Goal: Complete application form

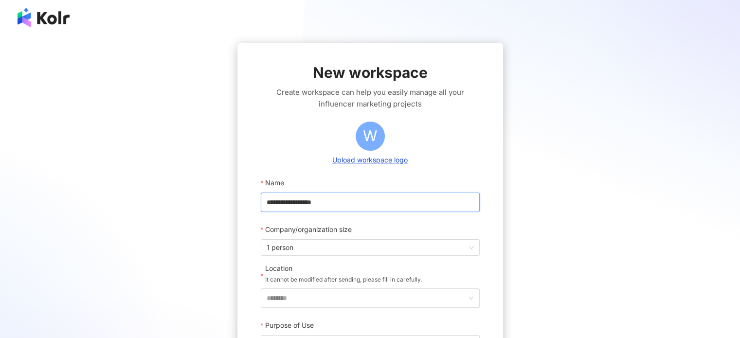
click at [344, 205] on input "**********" at bounding box center [370, 202] width 219 height 19
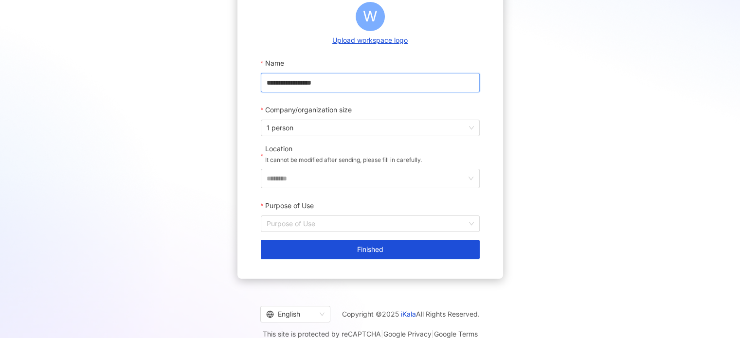
scroll to position [133, 0]
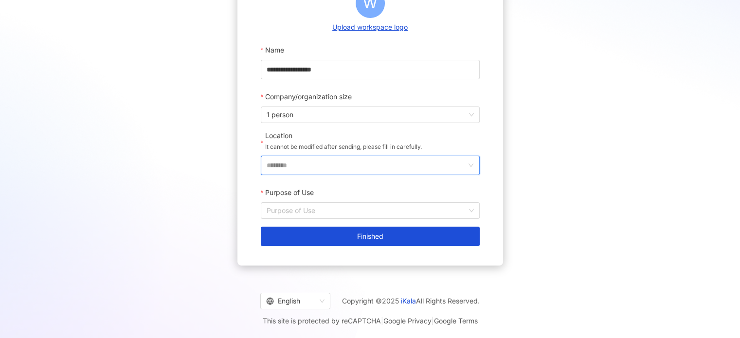
click at [322, 163] on input "********" at bounding box center [365, 165] width 199 height 18
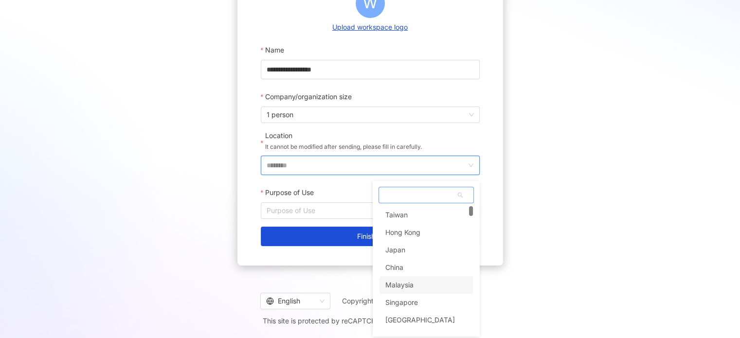
click at [405, 284] on div "Malaysia" at bounding box center [399, 285] width 28 height 18
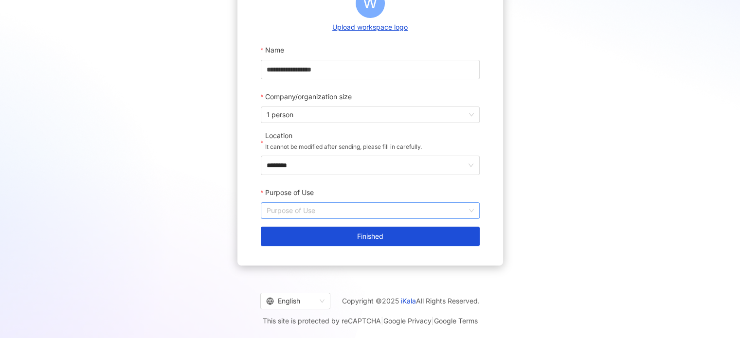
click at [354, 211] on input "Purpose of Use" at bounding box center [369, 211] width 207 height 16
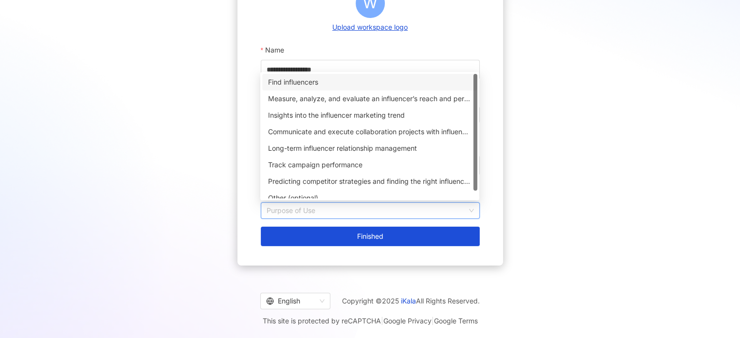
click at [319, 79] on div "Find influencers" at bounding box center [369, 82] width 203 height 11
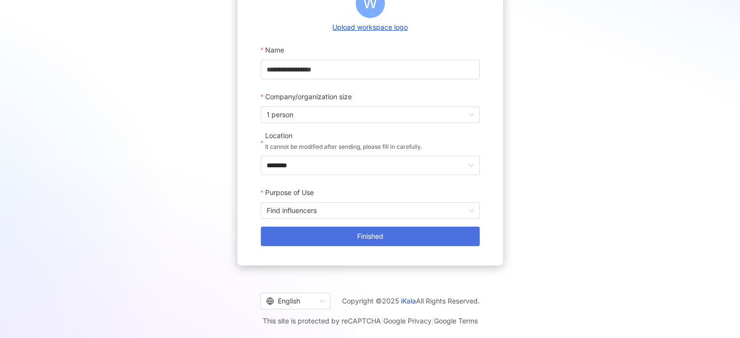
click at [327, 238] on button "Finished" at bounding box center [370, 236] width 219 height 19
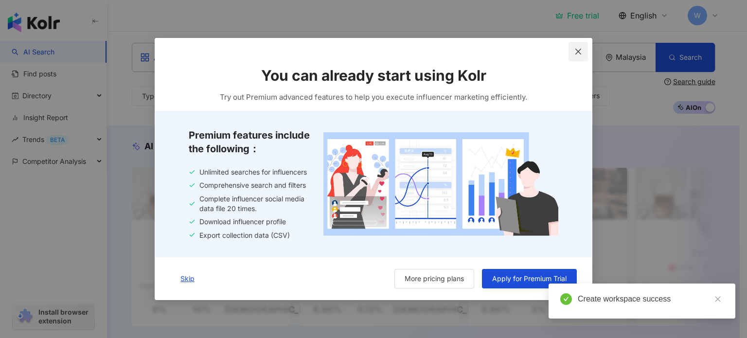
click at [573, 53] on span "Close" at bounding box center [577, 52] width 19 height 8
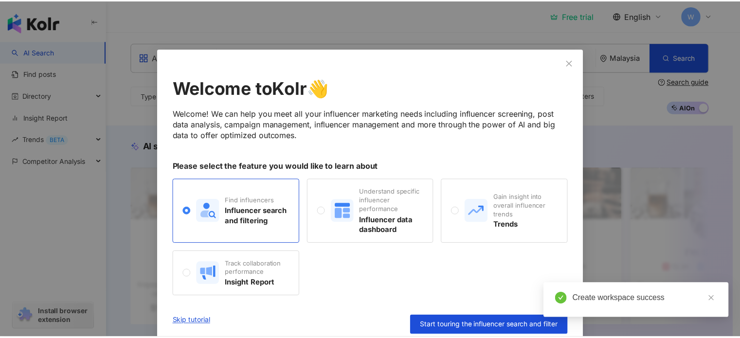
scroll to position [9, 0]
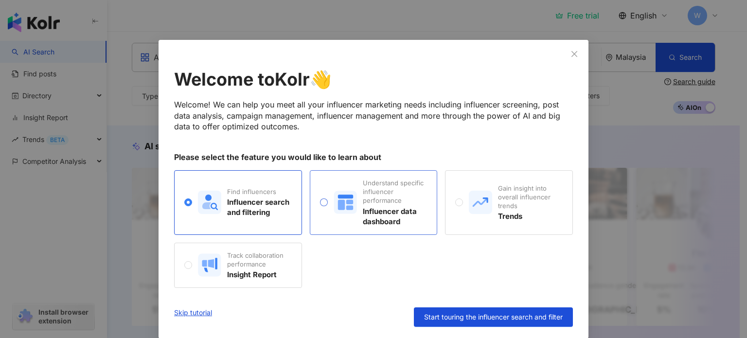
click at [404, 228] on div "Understand specific influencer performance Influencer data dashboard" at bounding box center [374, 202] width 128 height 65
click at [571, 53] on icon "close" at bounding box center [574, 54] width 8 height 8
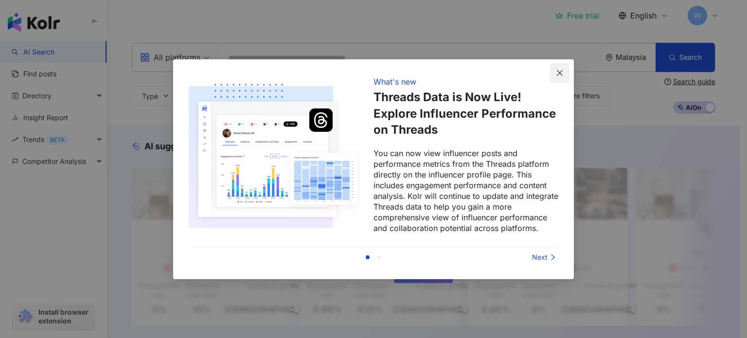
click at [565, 75] on span "Close" at bounding box center [559, 73] width 19 height 8
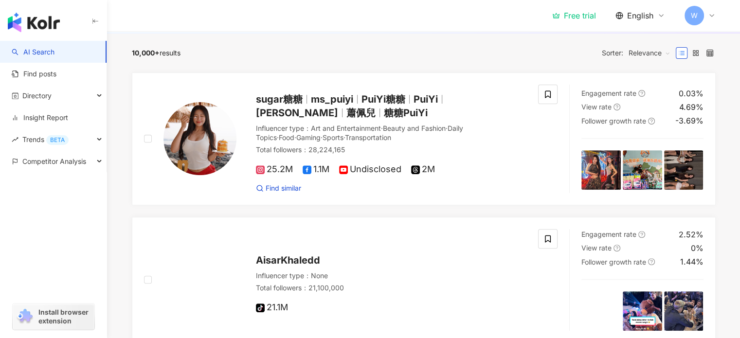
scroll to position [243, 0]
